Goal: Communication & Community: Answer question/provide support

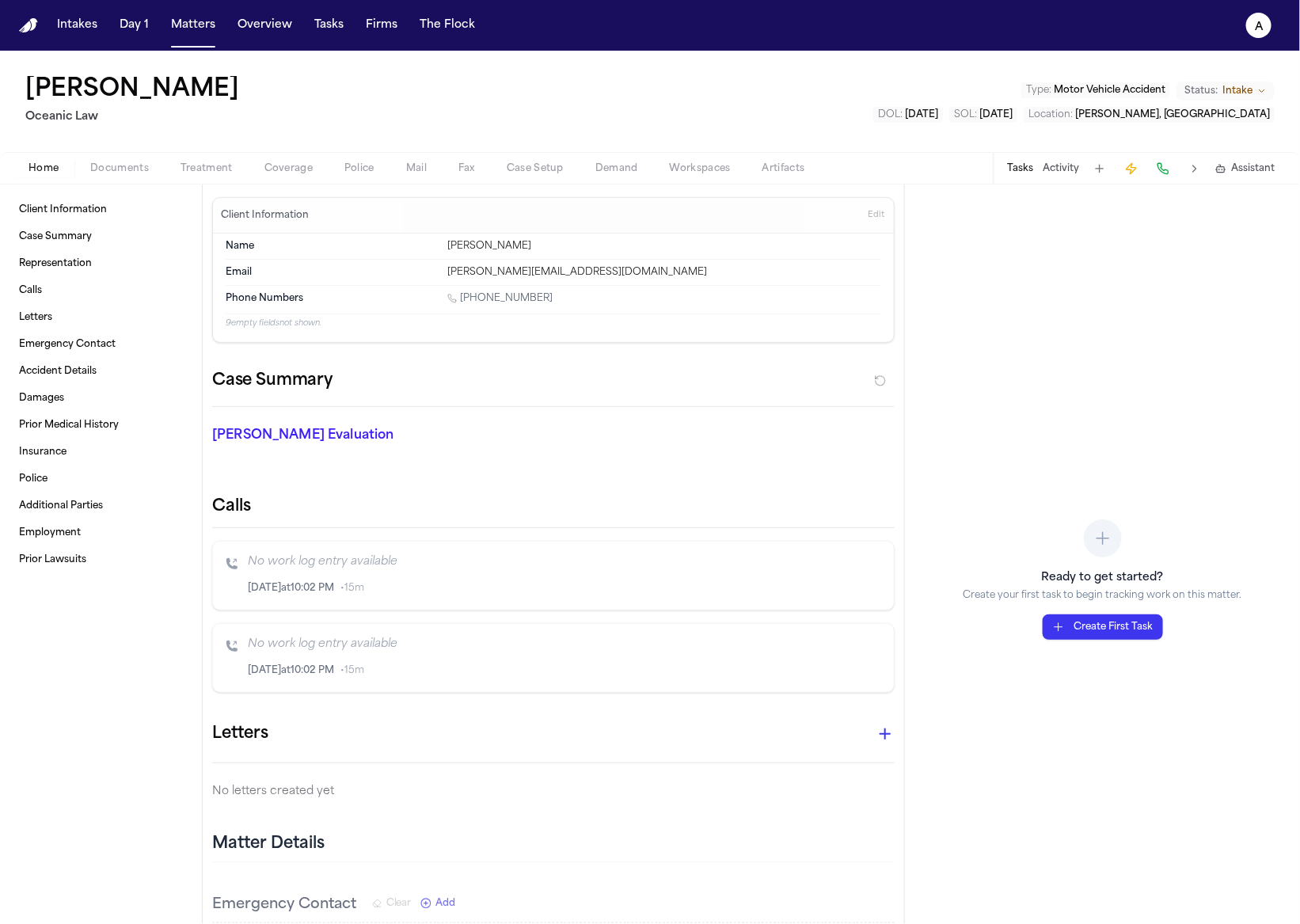
click at [1057, 166] on button "Activity" at bounding box center [1061, 169] width 36 height 13
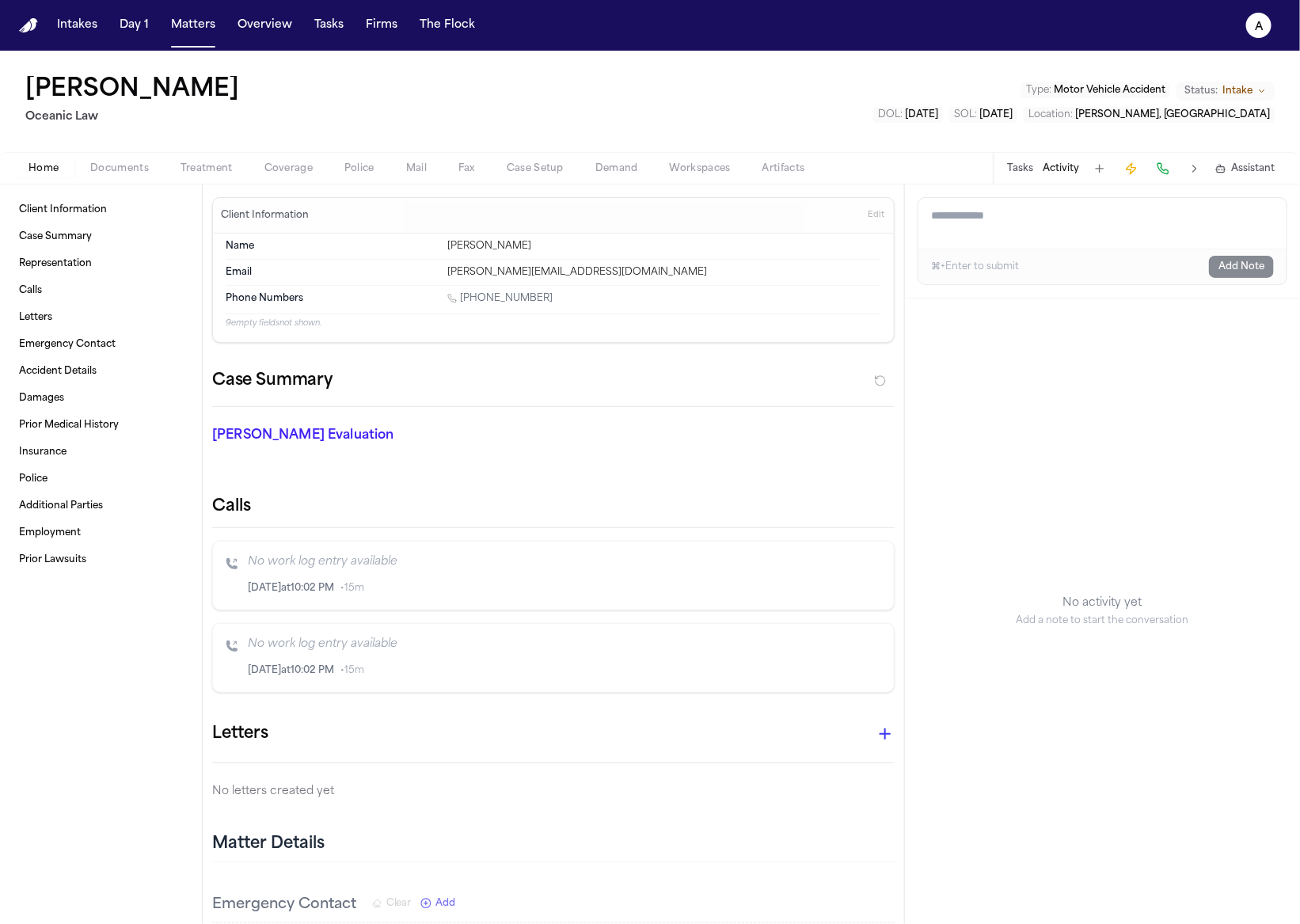
click at [1054, 218] on textarea "Add a note to this matter" at bounding box center [1102, 223] width 368 height 51
type textarea "**********"
click at [1229, 261] on button "Add Note" at bounding box center [1241, 266] width 65 height 22
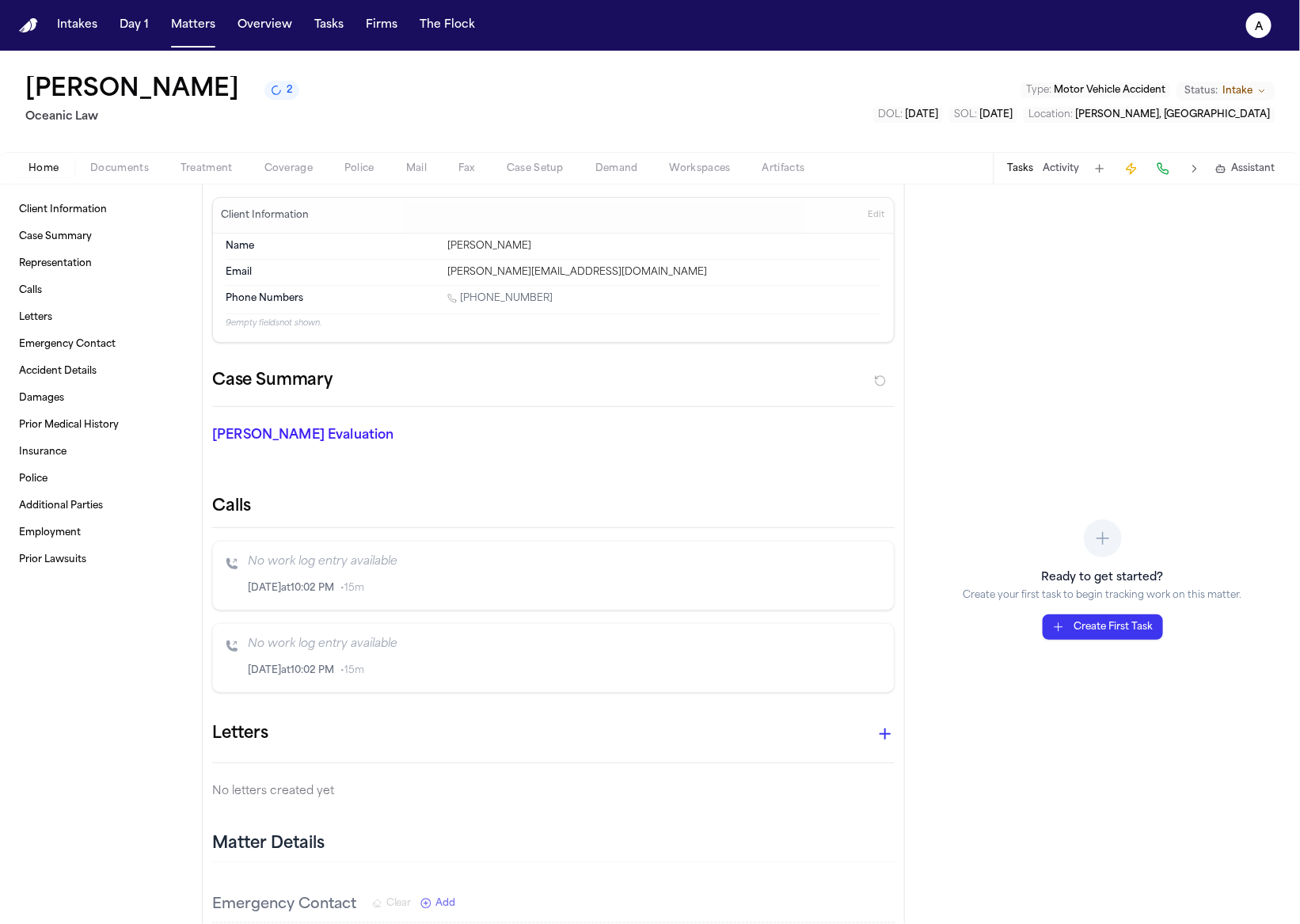
click at [1073, 177] on div "Tasks Activity Assistant" at bounding box center [1140, 168] width 294 height 31
click at [1070, 172] on button "Activity" at bounding box center [1061, 169] width 36 height 13
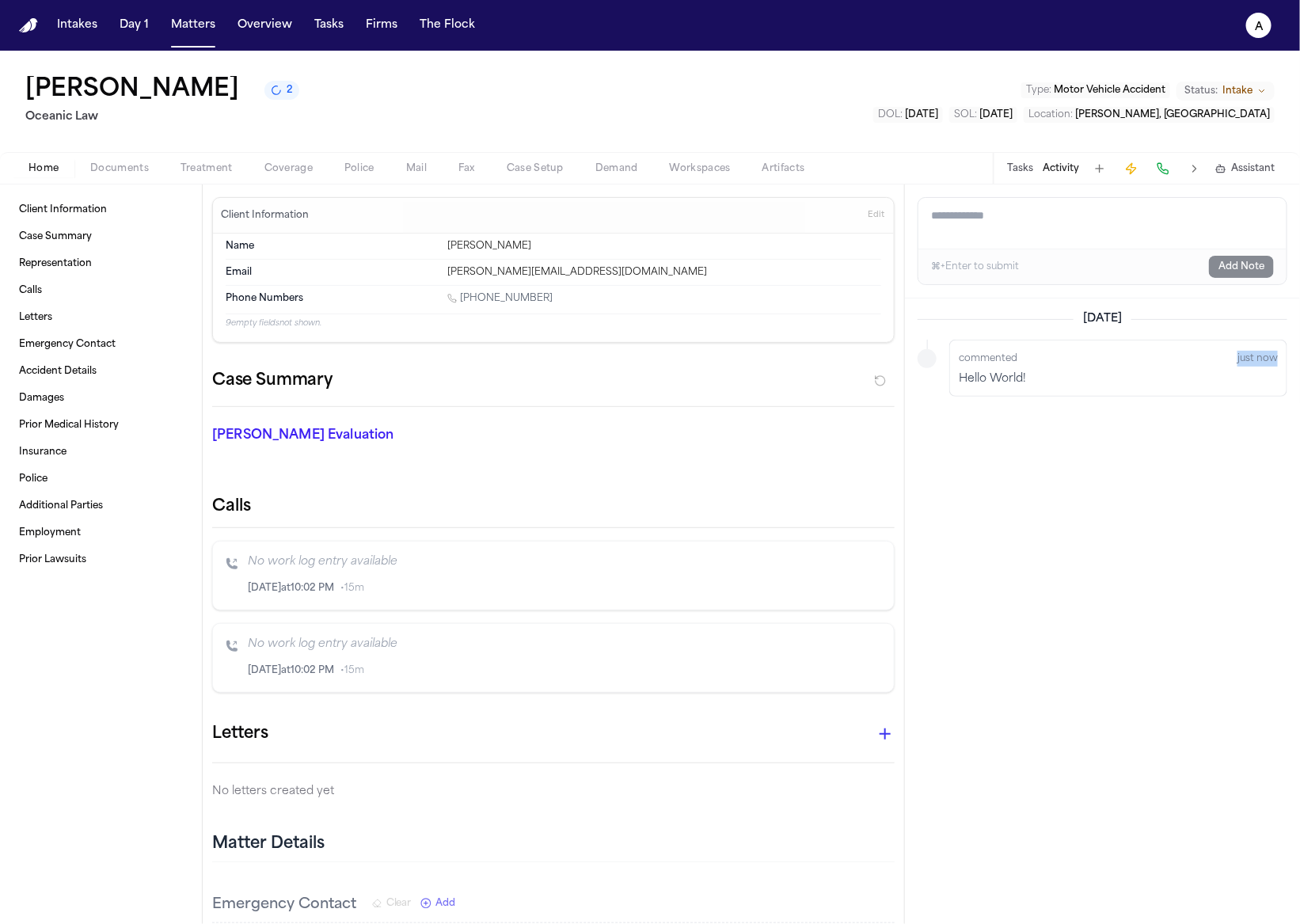
drag, startPoint x: 1275, startPoint y: 358, endPoint x: 1203, endPoint y: 358, distance: 72.0
click at [1203, 358] on div "commented just now" at bounding box center [1118, 358] width 319 height 19
